Goal: Navigation & Orientation: Go to known website

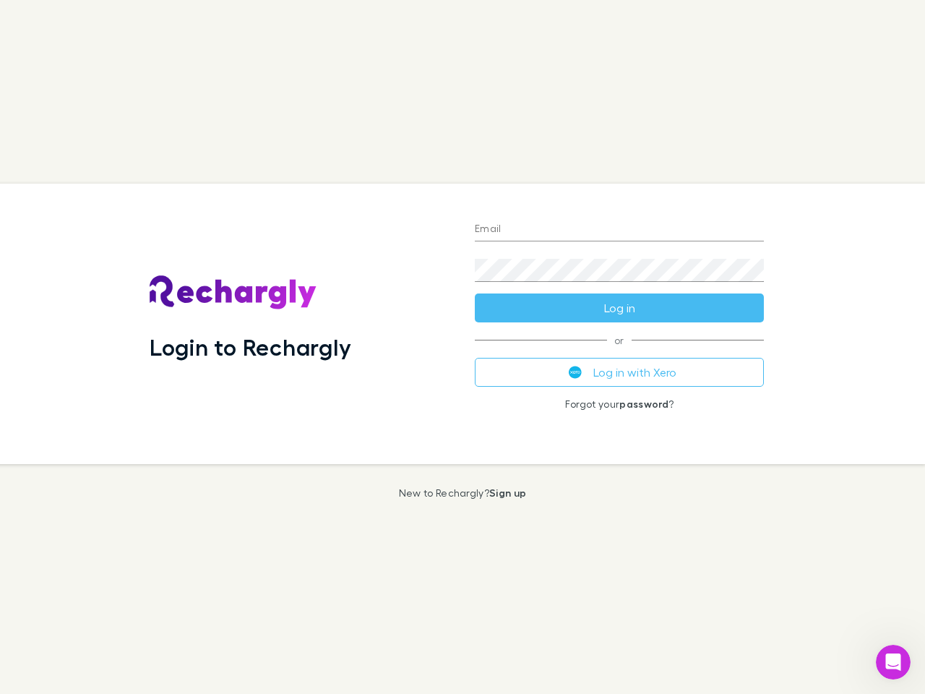
click at [463, 347] on div "Login to Rechargly" at bounding box center [300, 324] width 325 height 281
click at [620, 230] on input "Email" at bounding box center [619, 229] width 289 height 23
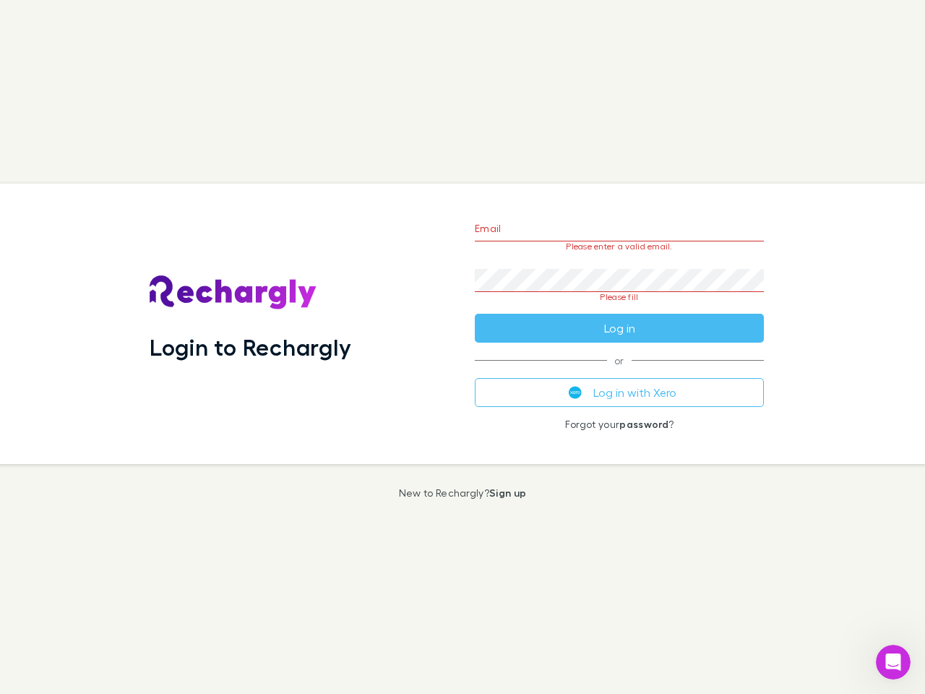
click at [620, 308] on form "Email Please enter a valid email. Password Please fill Log in" at bounding box center [619, 275] width 289 height 136
click at [620, 372] on div "Email Please enter a valid email. Password Please fill Log in or Log in with Xe…" at bounding box center [619, 324] width 312 height 281
click at [894, 662] on icon "Open Intercom Messenger" at bounding box center [894, 663] width 24 height 24
